Goal: Check status: Check status

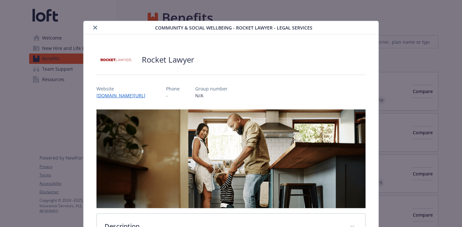
scroll to position [281, 0]
